Goal: Book appointment/travel/reservation

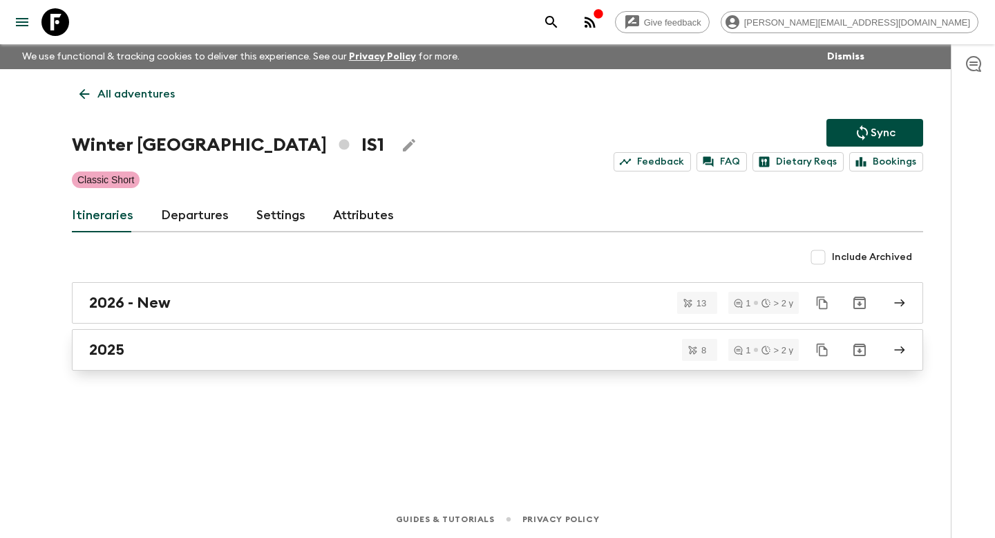
click at [121, 341] on h2 "2025" at bounding box center [106, 350] width 35 height 18
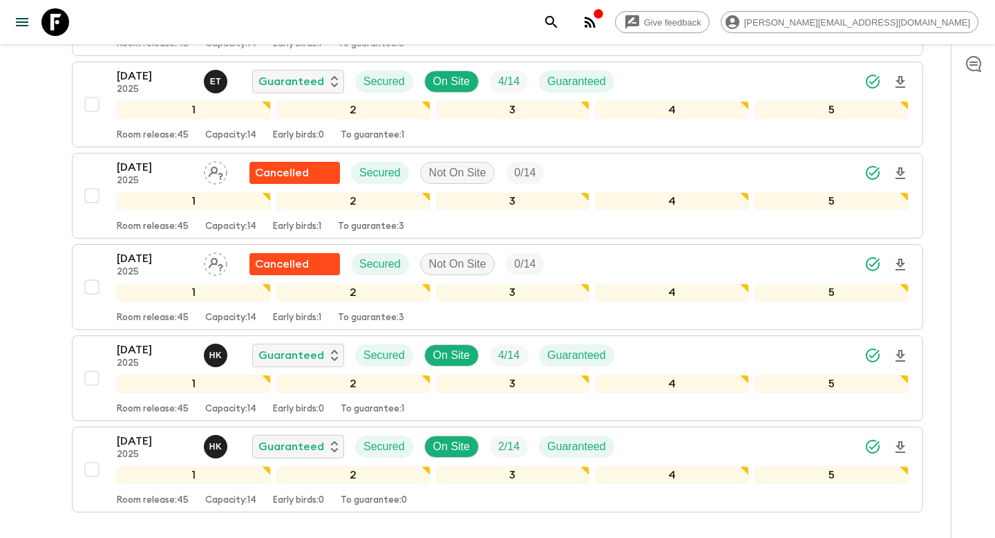
scroll to position [607, 0]
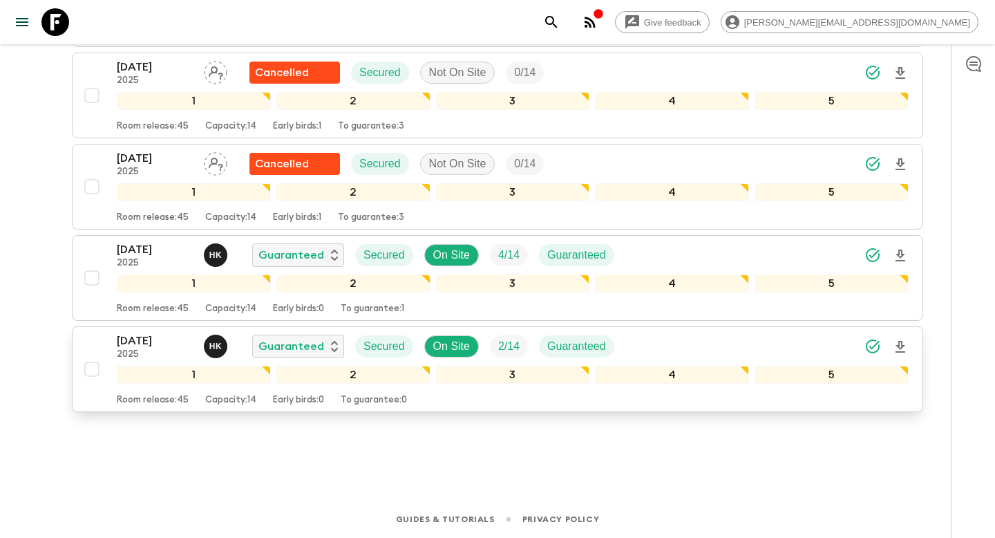
click at [92, 344] on div "[DATE] 2025 H K Guaranteed Secured On Site 2 / 14 Guaranteed 1 2 3 4 5 Room rel…" at bounding box center [493, 368] width 831 height 73
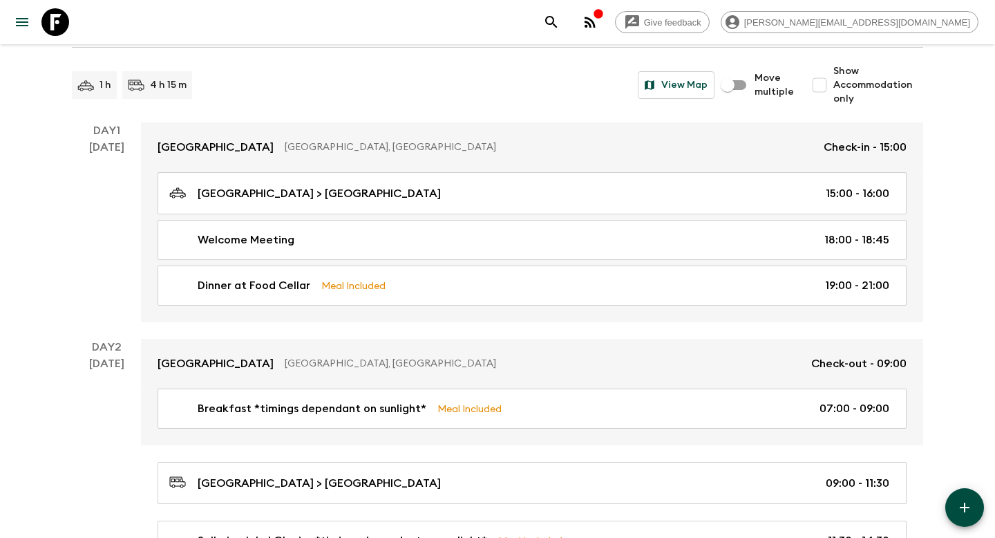
scroll to position [1308, 0]
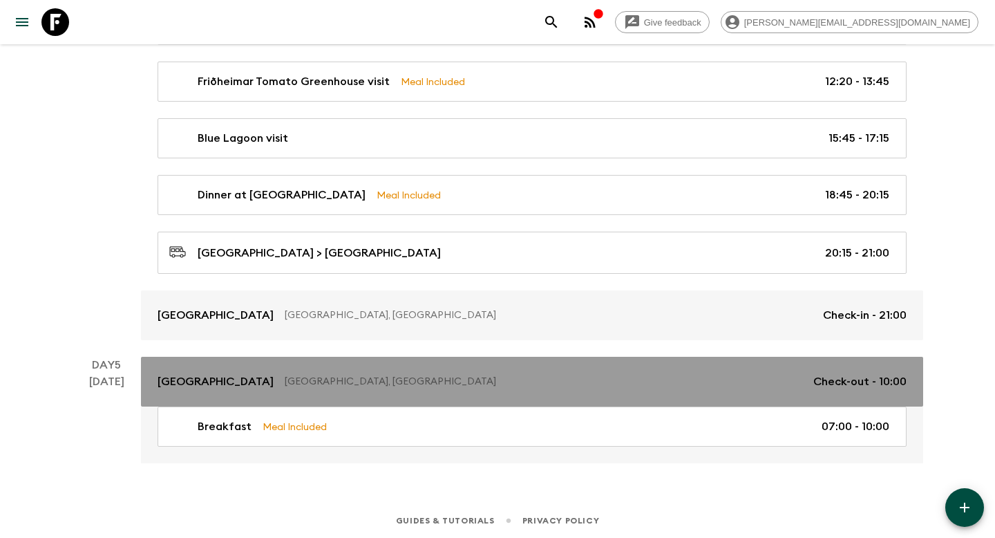
click at [208, 376] on p "[GEOGRAPHIC_DATA]" at bounding box center [216, 381] width 116 height 17
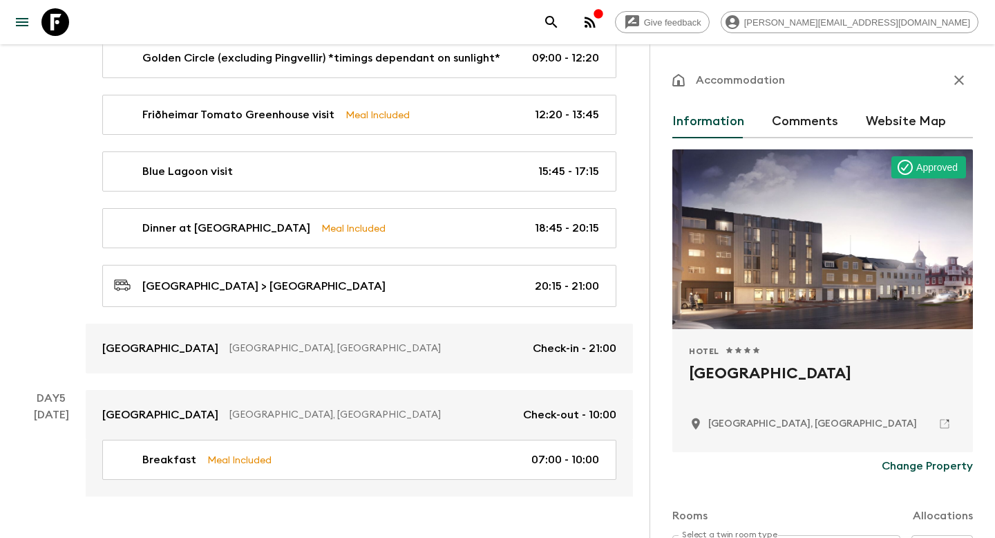
click at [68, 346] on div "Day 4 [DATE]" at bounding box center [51, 144] width 69 height 458
